Goal: Task Accomplishment & Management: Manage account settings

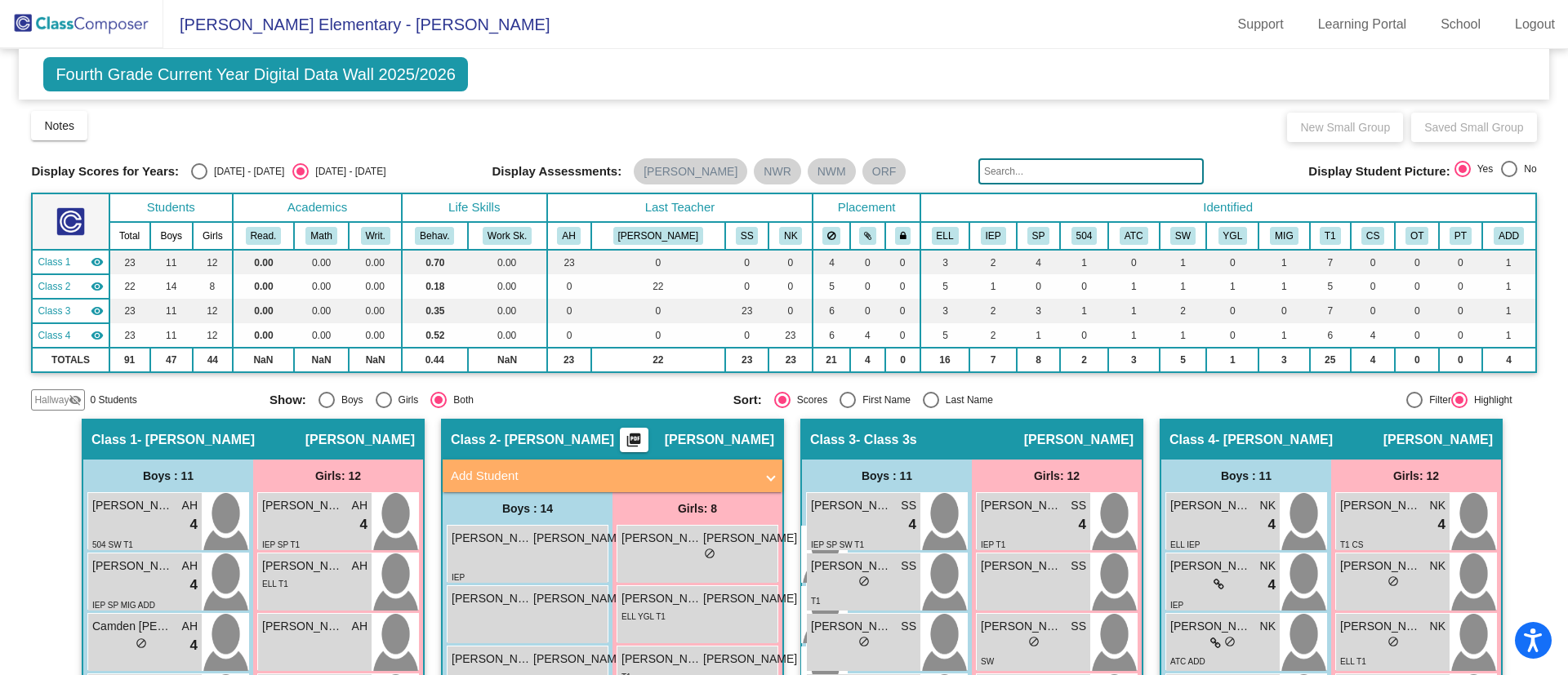
scroll to position [556, 0]
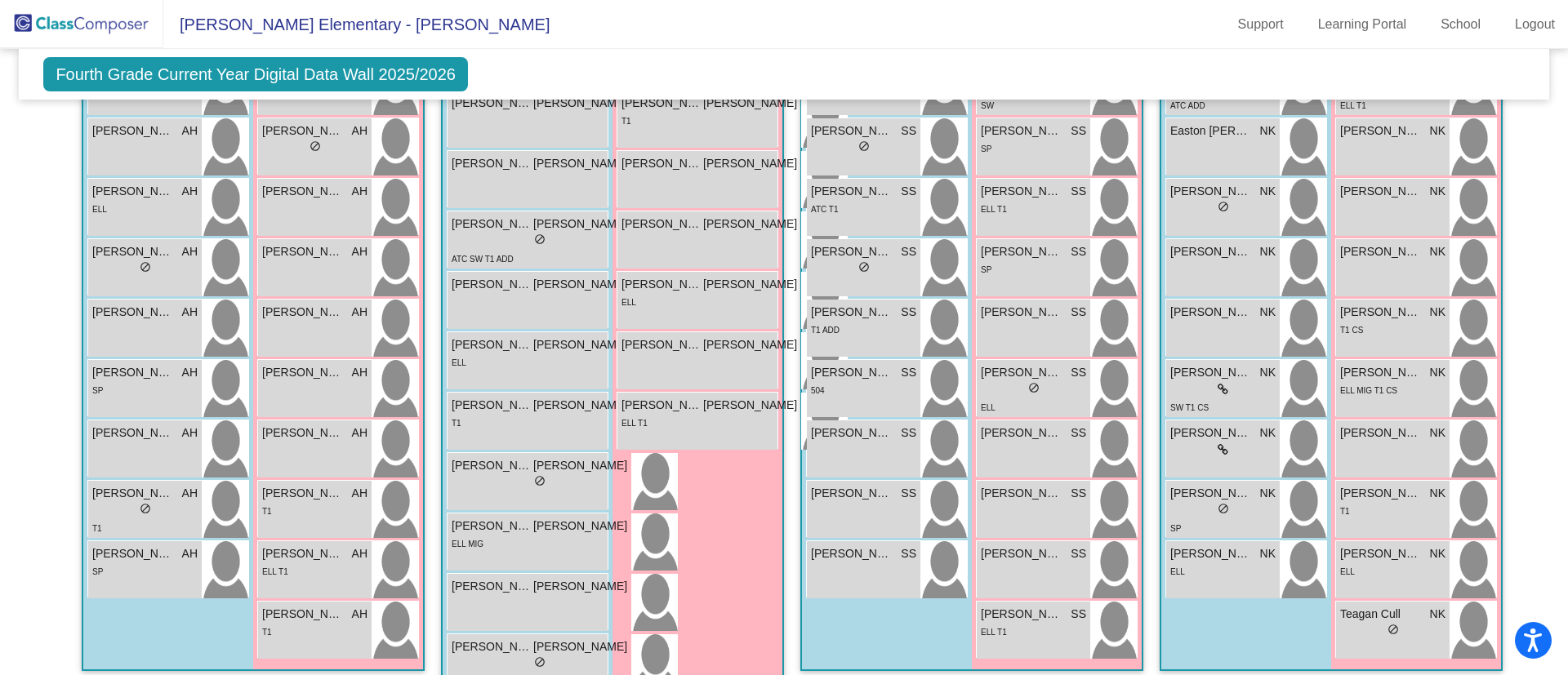
click at [412, 73] on span "Fourth Grade Current Year Digital Data Wall 2025/2026" at bounding box center [255, 74] width 425 height 35
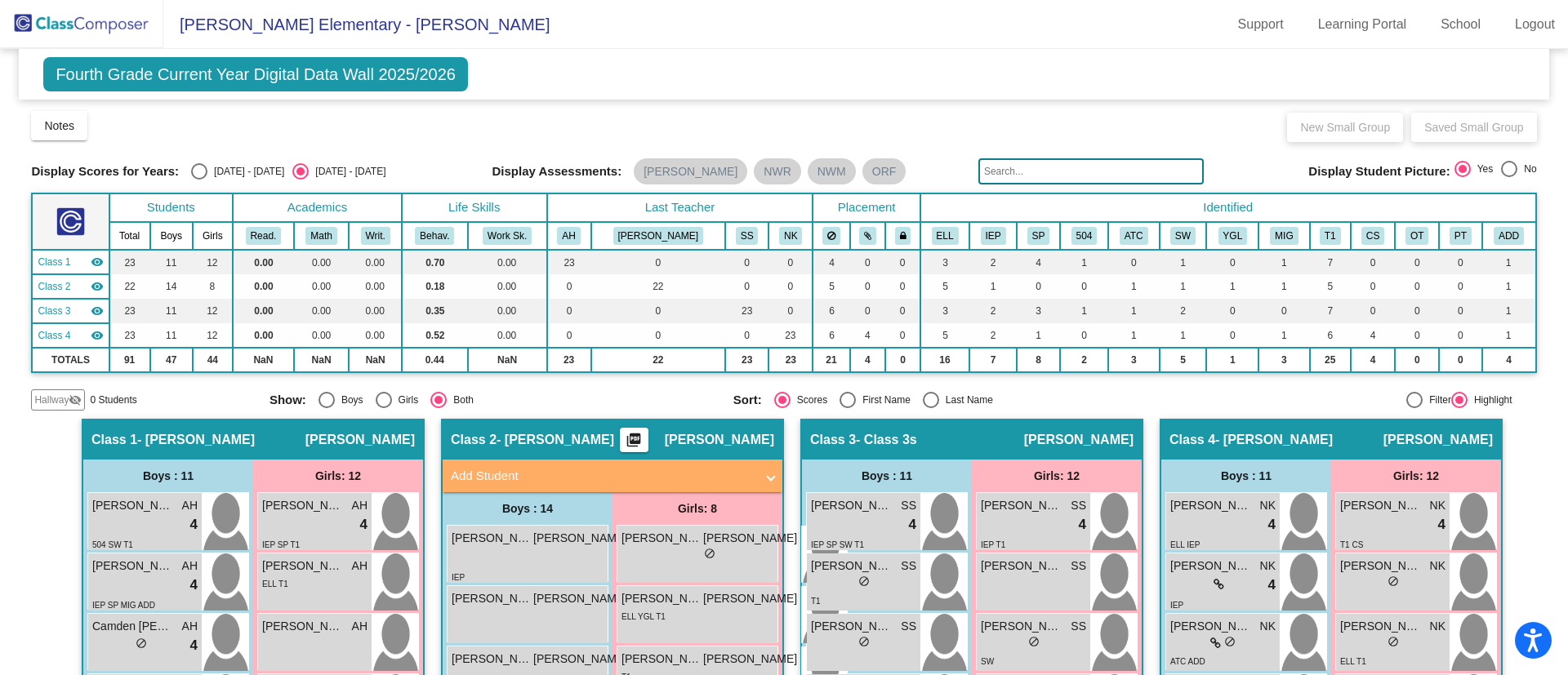
click at [363, 67] on span "Fourth Grade Current Year Digital Data Wall 2025/2026" at bounding box center [255, 74] width 425 height 35
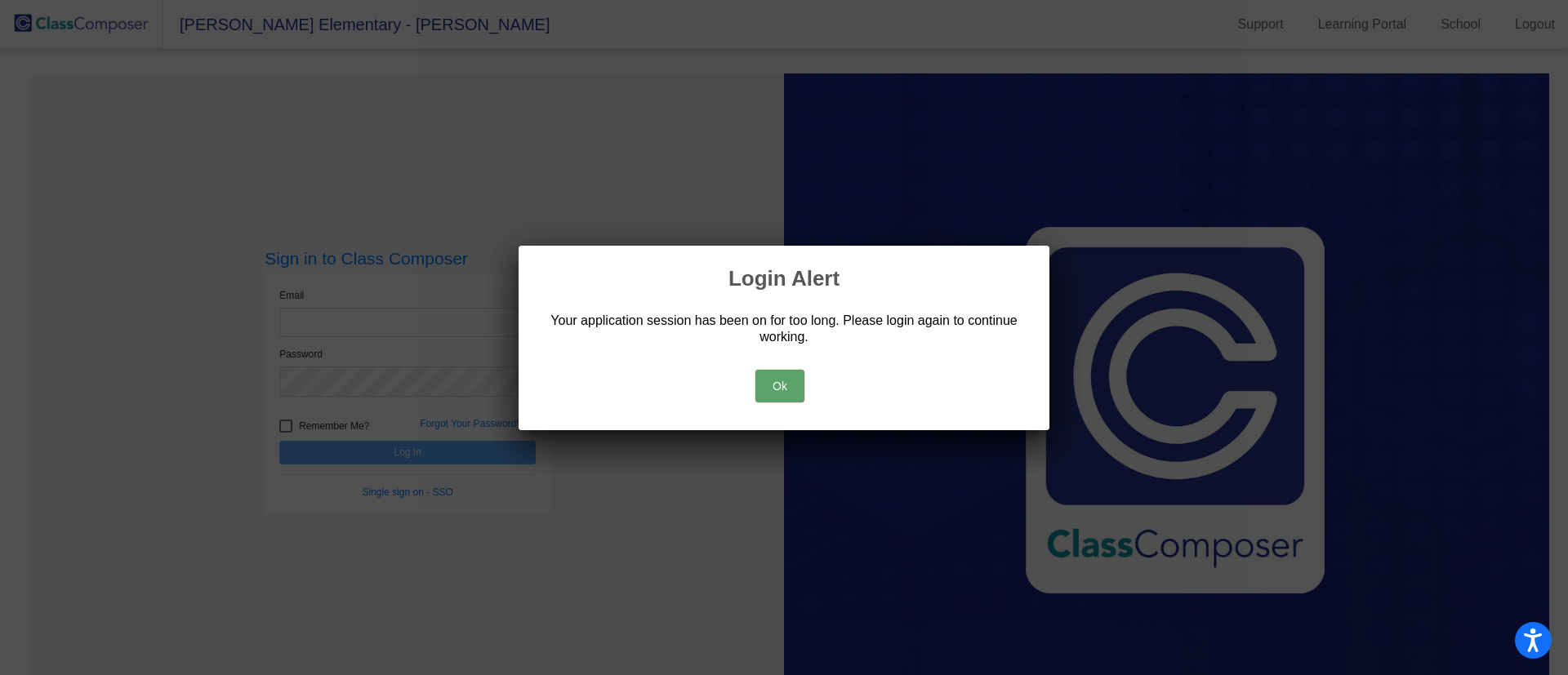
click at [771, 385] on button "Ok" at bounding box center [779, 386] width 49 height 33
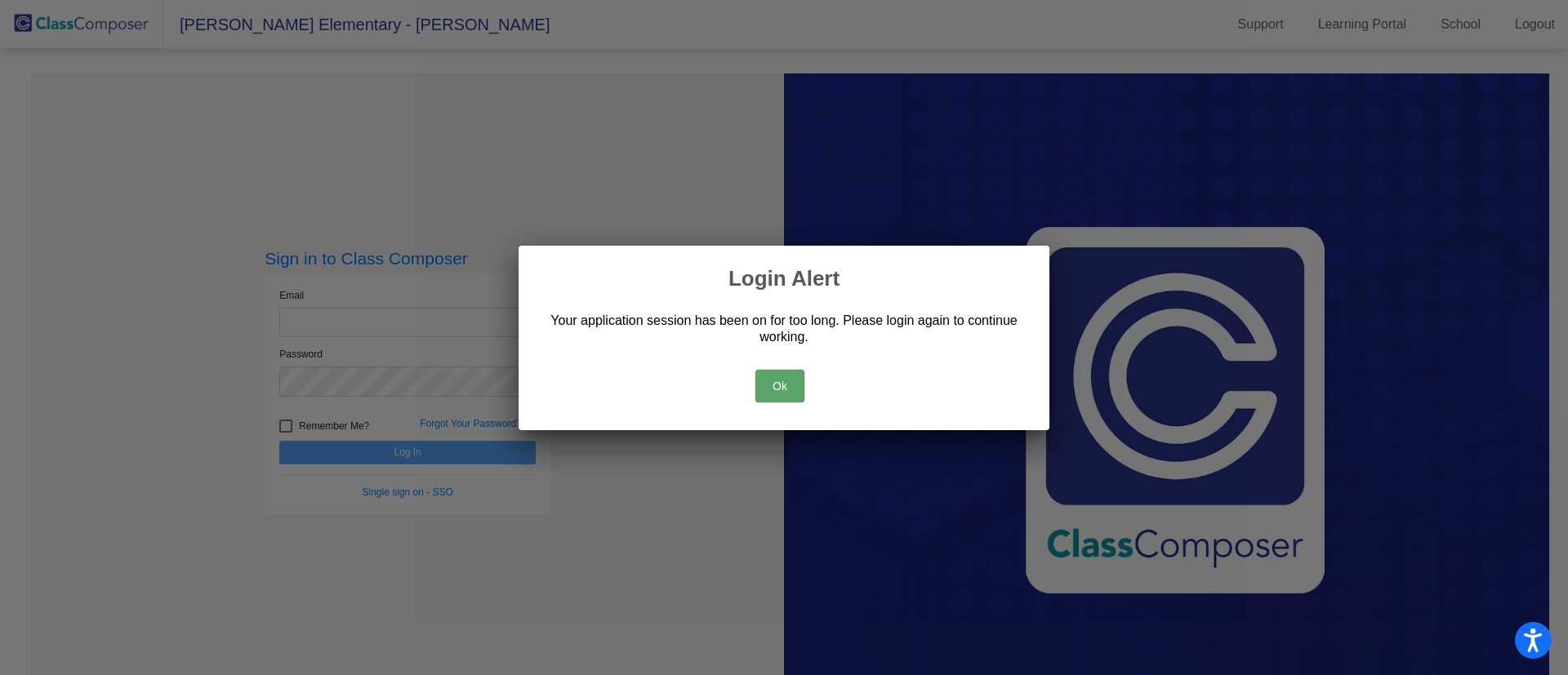
click at [768, 380] on button "Ok" at bounding box center [779, 386] width 49 height 33
click at [788, 383] on button "Ok" at bounding box center [779, 386] width 49 height 33
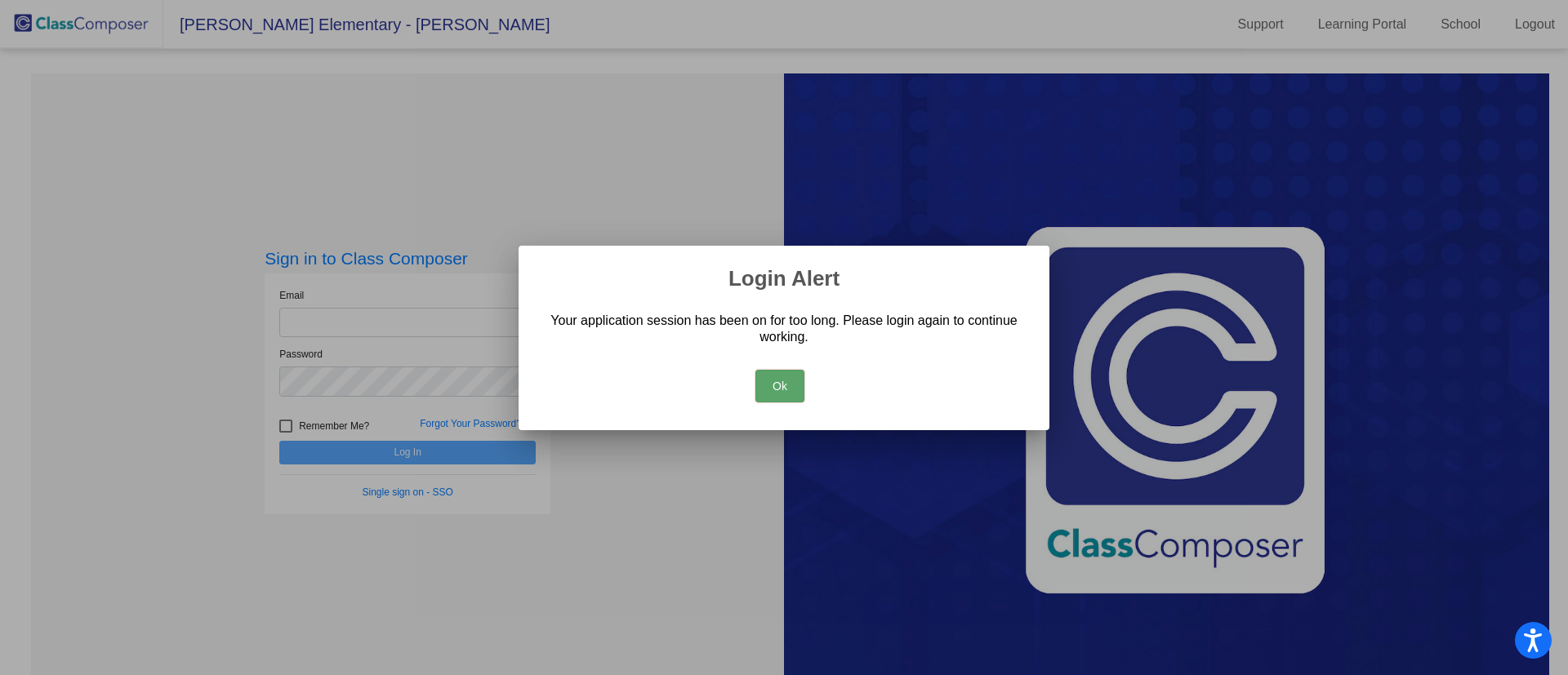
click at [788, 383] on button "Ok" at bounding box center [779, 386] width 49 height 33
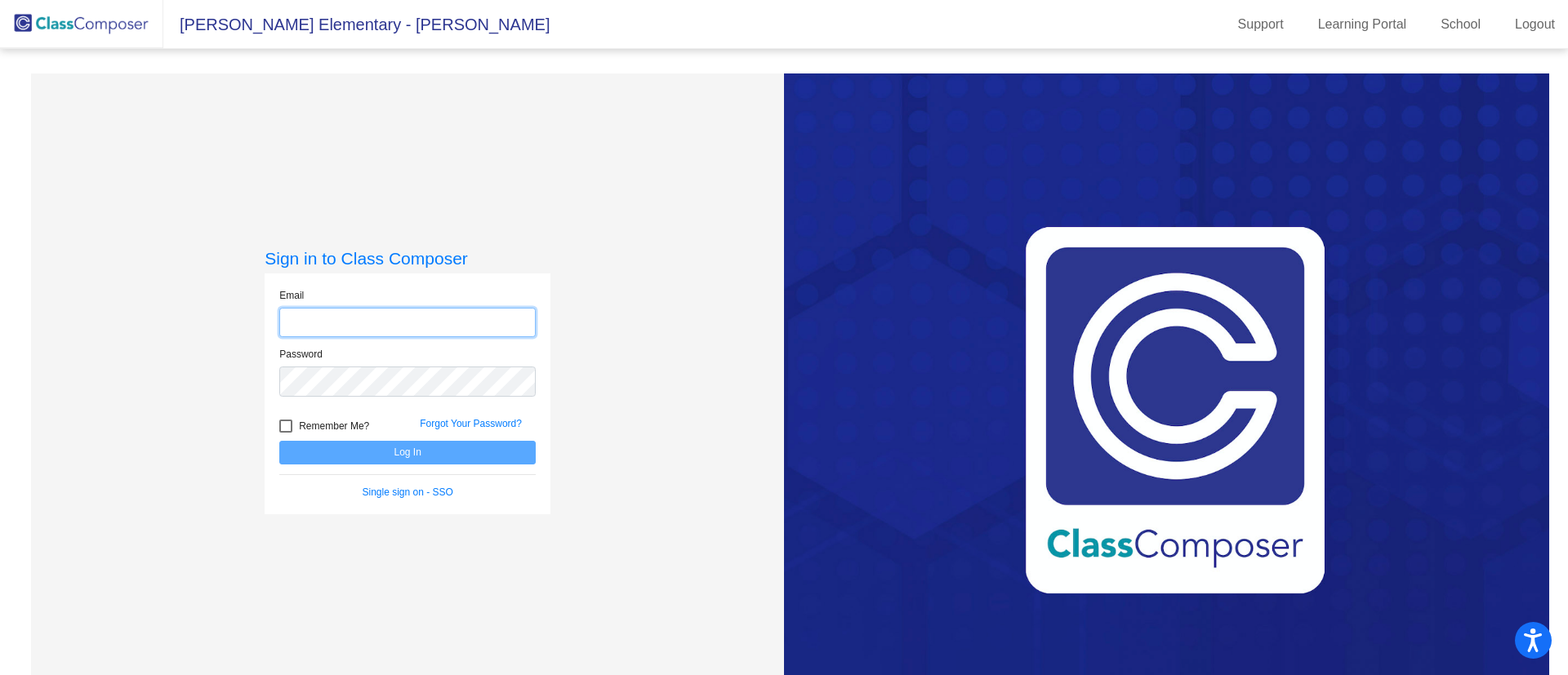
click at [421, 313] on input "email" at bounding box center [407, 323] width 256 height 30
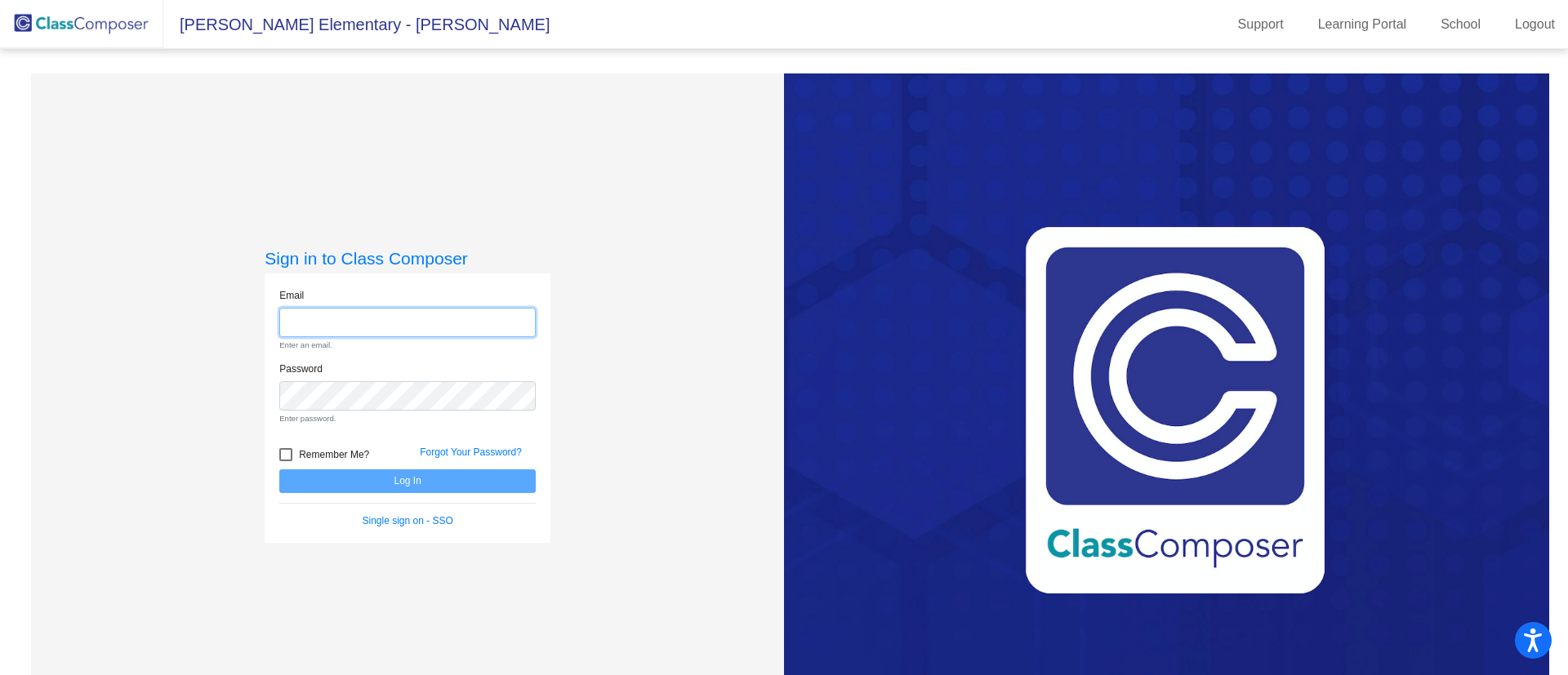
type input "[EMAIL_ADDRESS][PERSON_NAME][DOMAIN_NAME]"
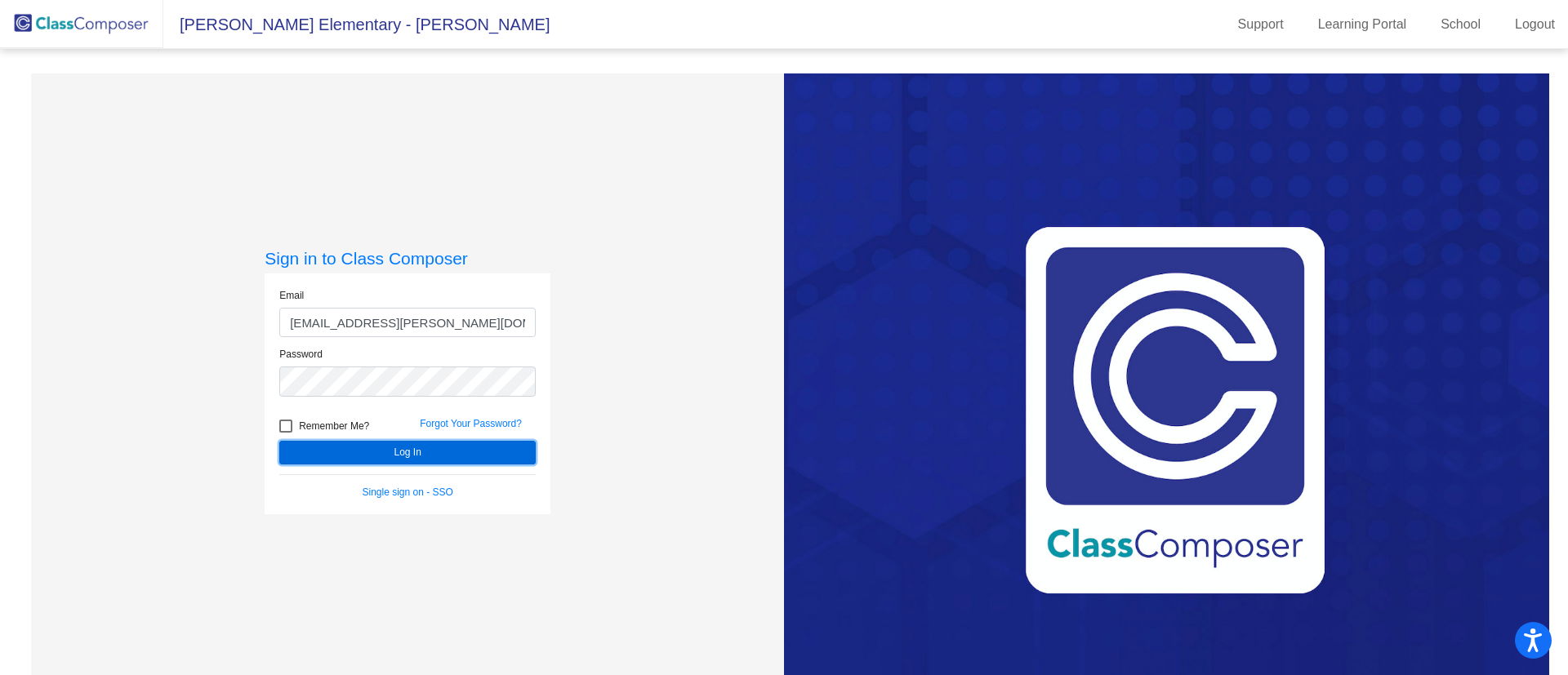
click at [447, 449] on button "Log In" at bounding box center [407, 453] width 256 height 24
